Goal: Task Accomplishment & Management: Use online tool/utility

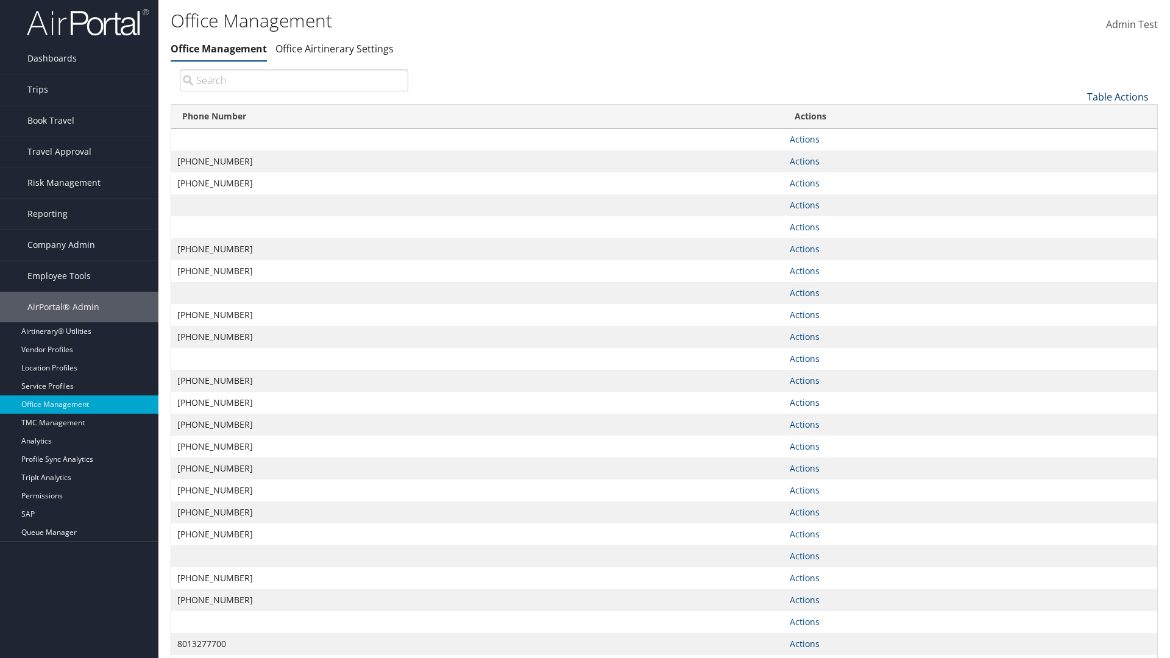
click at [1118, 96] on link "Table Actions" at bounding box center [1118, 96] width 62 height 13
click at [1077, 157] on link "Page Length" at bounding box center [1077, 157] width 160 height 21
click at [1077, 137] on link "25" at bounding box center [1077, 137] width 160 height 21
click at [1118, 96] on link "Table Actions" at bounding box center [1118, 96] width 62 height 13
click at [1077, 158] on link "50" at bounding box center [1077, 158] width 160 height 21
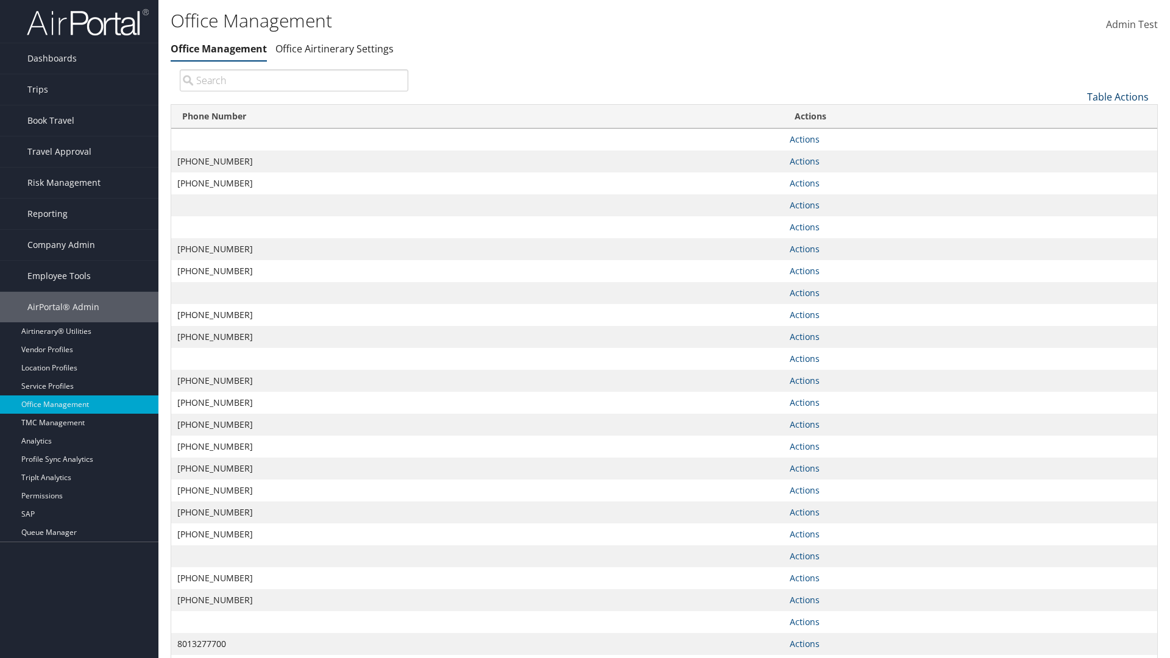
click at [1118, 96] on link "Table Actions" at bounding box center [1118, 96] width 62 height 13
click at [1077, 179] on link "100" at bounding box center [1077, 179] width 160 height 21
click at [1118, 96] on link "Table Actions" at bounding box center [1118, 96] width 62 height 13
click at [1077, 136] on link "Column Visibility" at bounding box center [1077, 136] width 160 height 21
